Goal: Find specific page/section: Find specific page/section

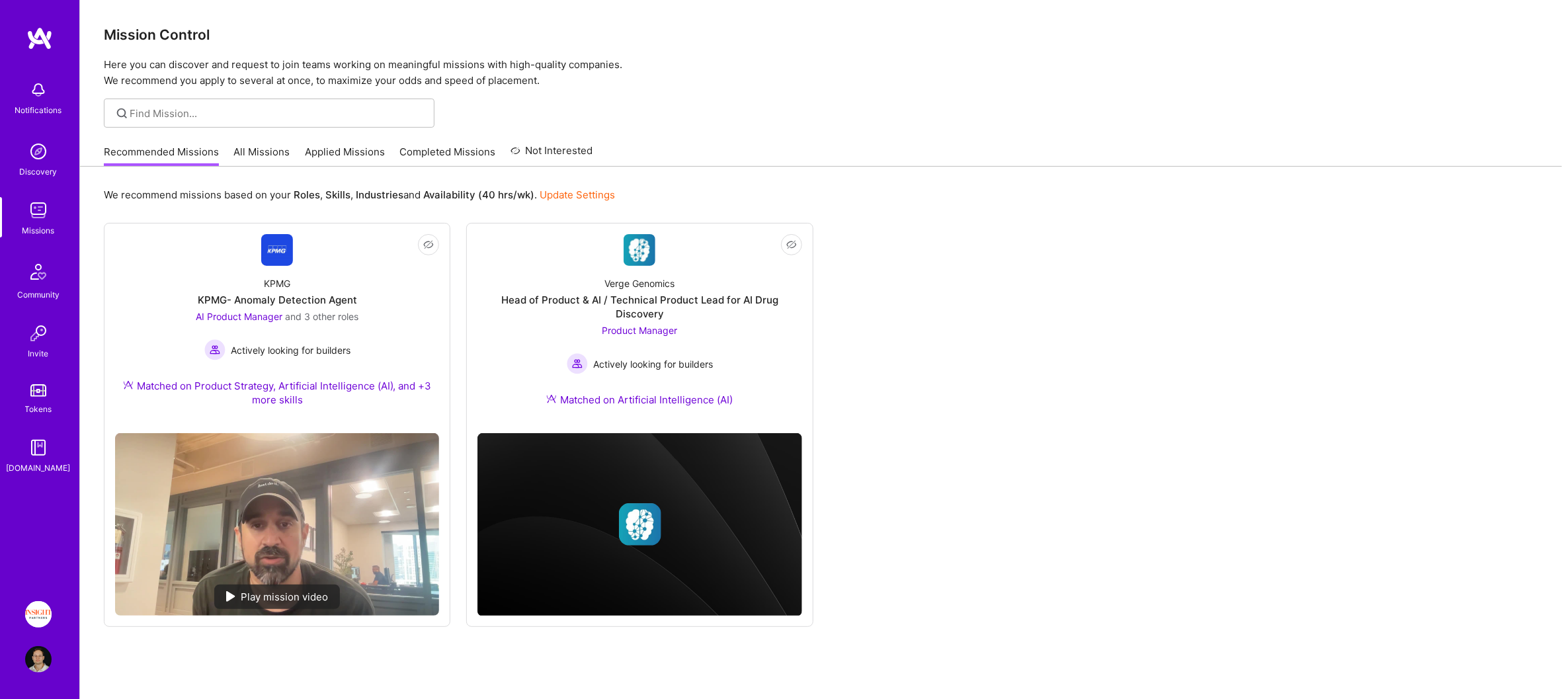
click at [46, 607] on img at bounding box center [38, 614] width 26 height 26
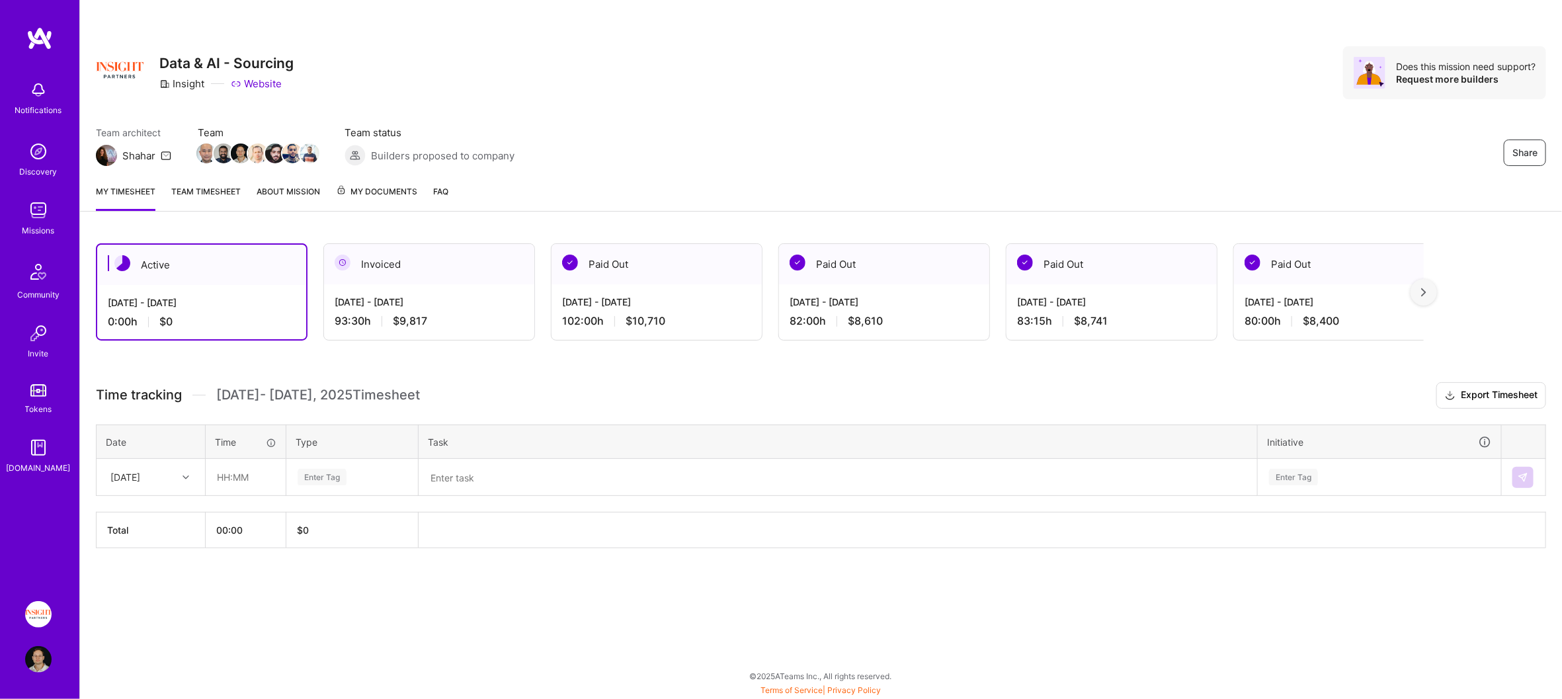
drag, startPoint x: 210, startPoint y: 181, endPoint x: 216, endPoint y: 185, distance: 7.0
click at [211, 181] on div "My timesheet Team timesheet About Mission My Documents FAQ" at bounding box center [821, 193] width 1482 height 38
click at [216, 185] on link "Team timesheet" at bounding box center [205, 198] width 69 height 26
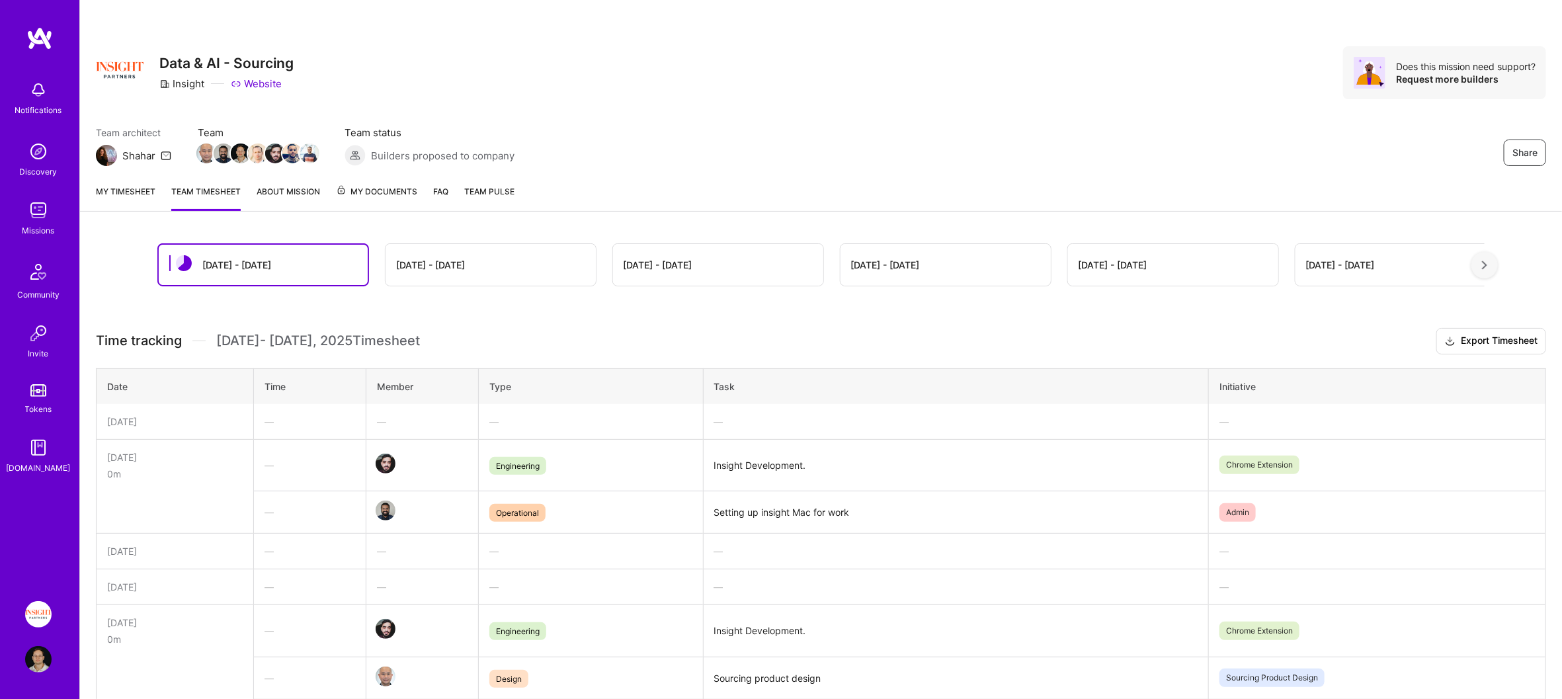
click at [133, 196] on link "My timesheet" at bounding box center [126, 198] width 60 height 26
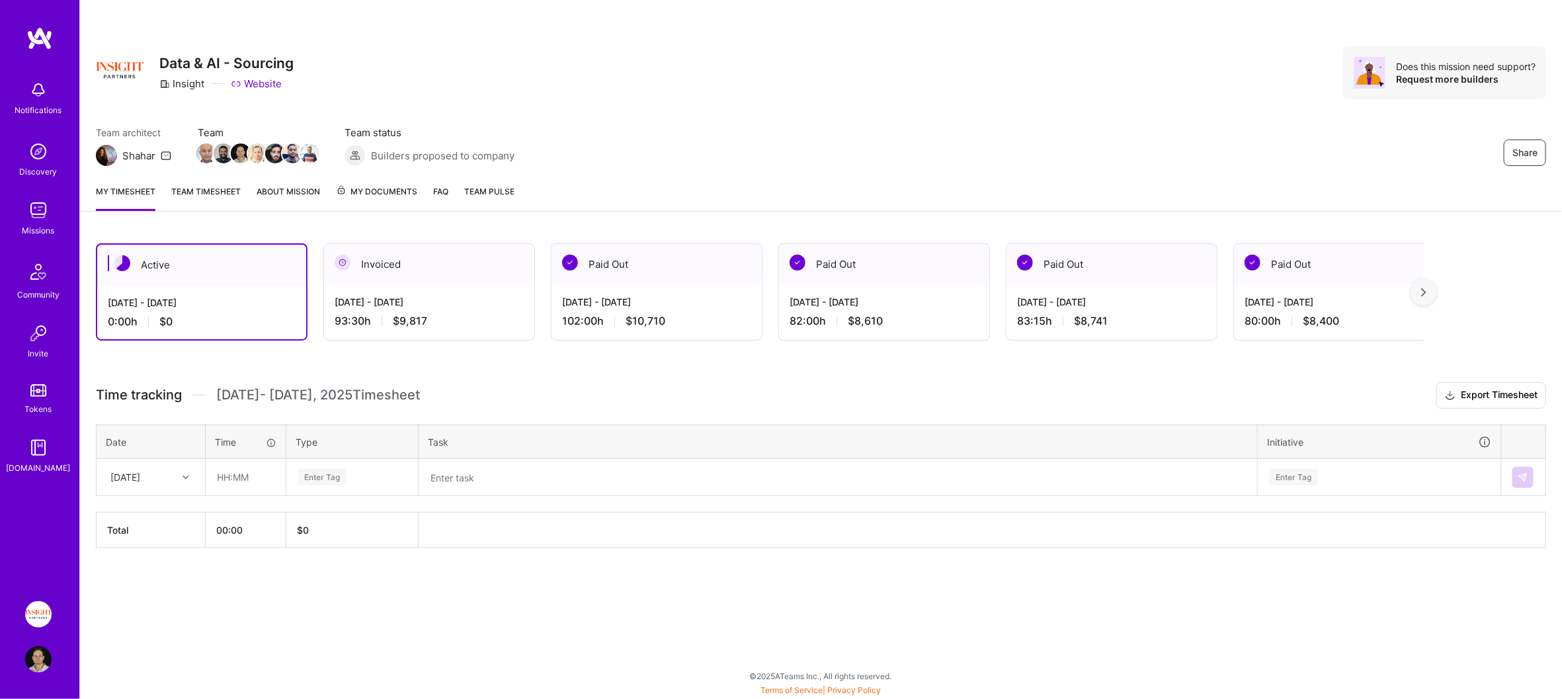
click at [198, 180] on div "My timesheet Team timesheet About Mission My Documents FAQ Team Pulse" at bounding box center [821, 193] width 1482 height 38
click at [203, 187] on link "Team timesheet" at bounding box center [205, 198] width 69 height 26
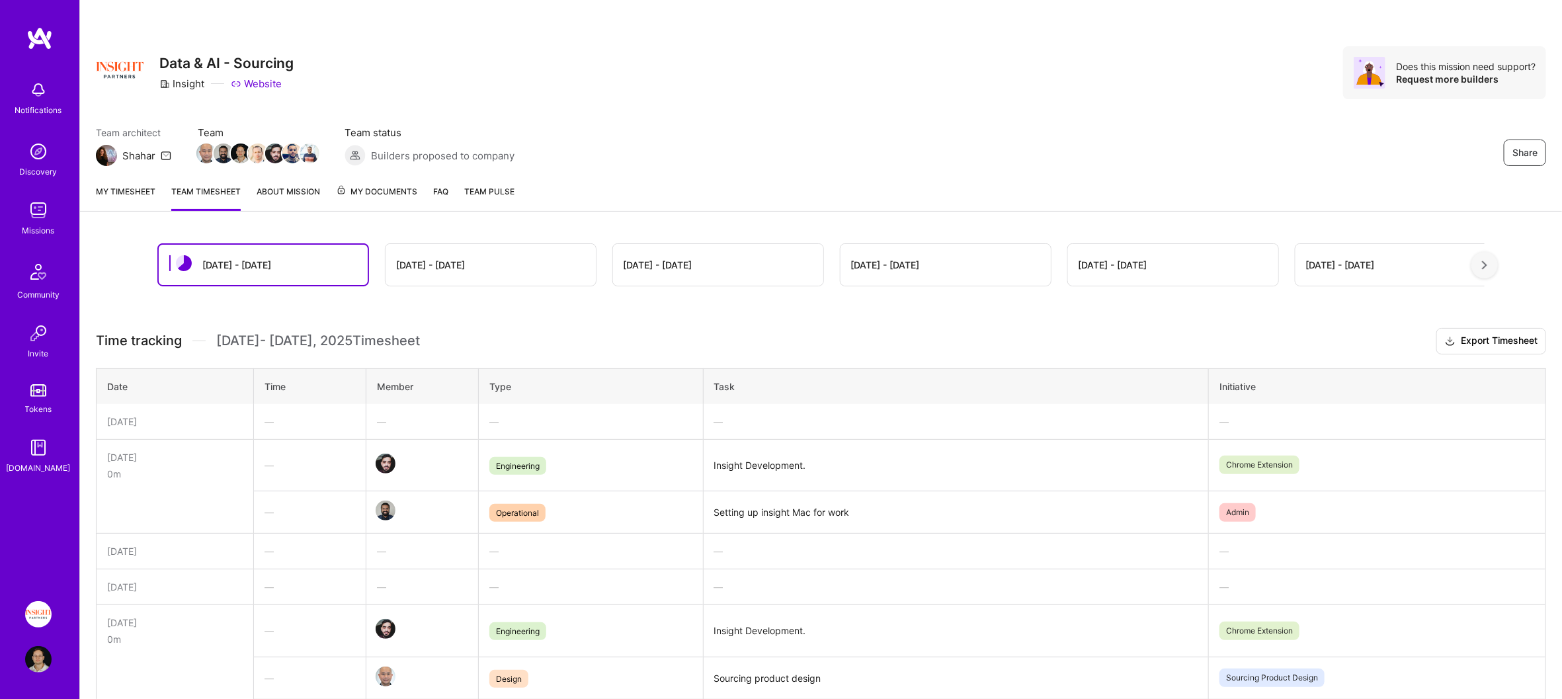
click at [121, 196] on link "My timesheet" at bounding box center [126, 198] width 60 height 26
